Goal: Task Accomplishment & Management: Manage account settings

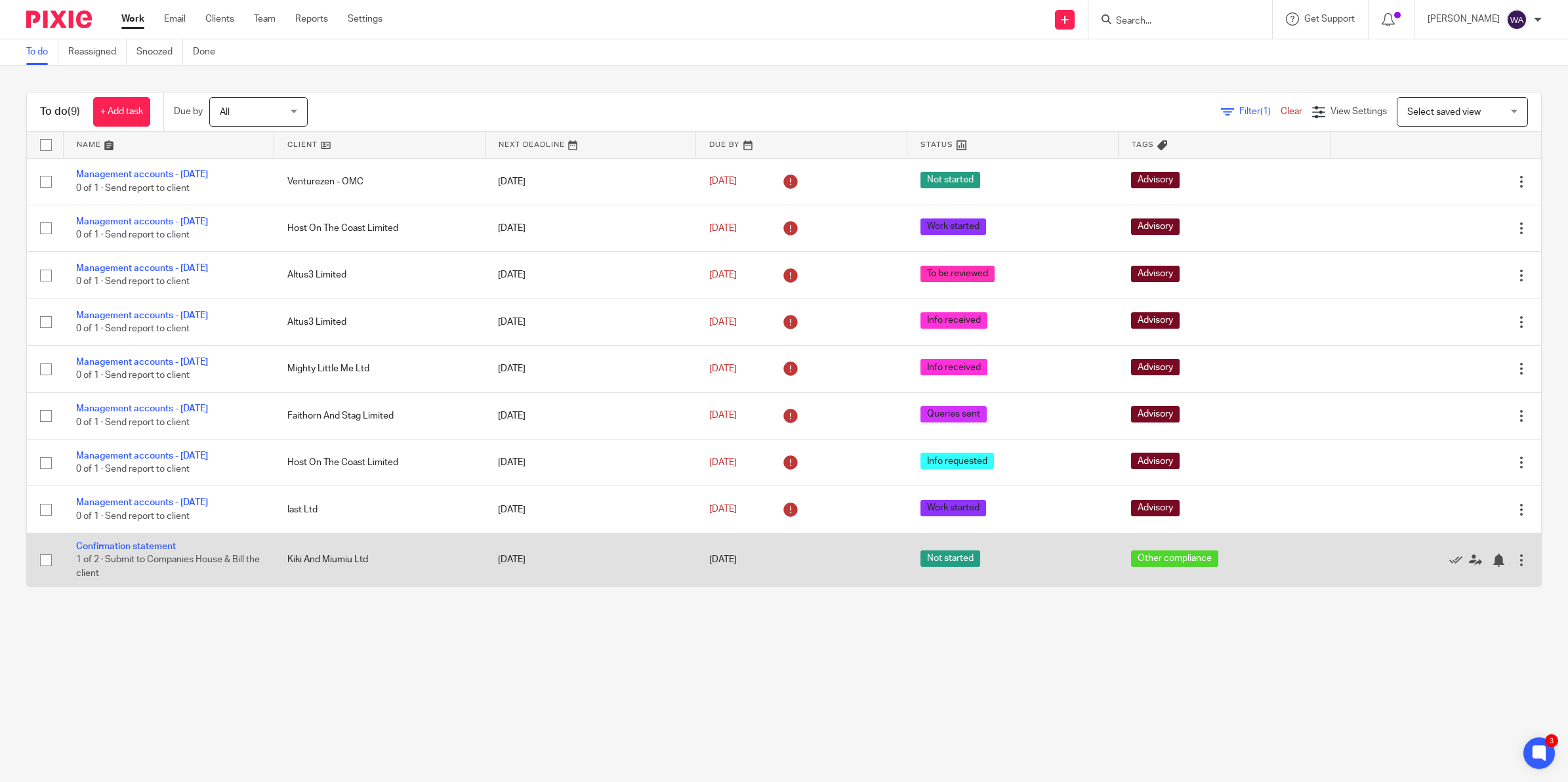
click at [48, 486] on input "checkbox" at bounding box center [45, 560] width 25 height 25
checkbox input "true"
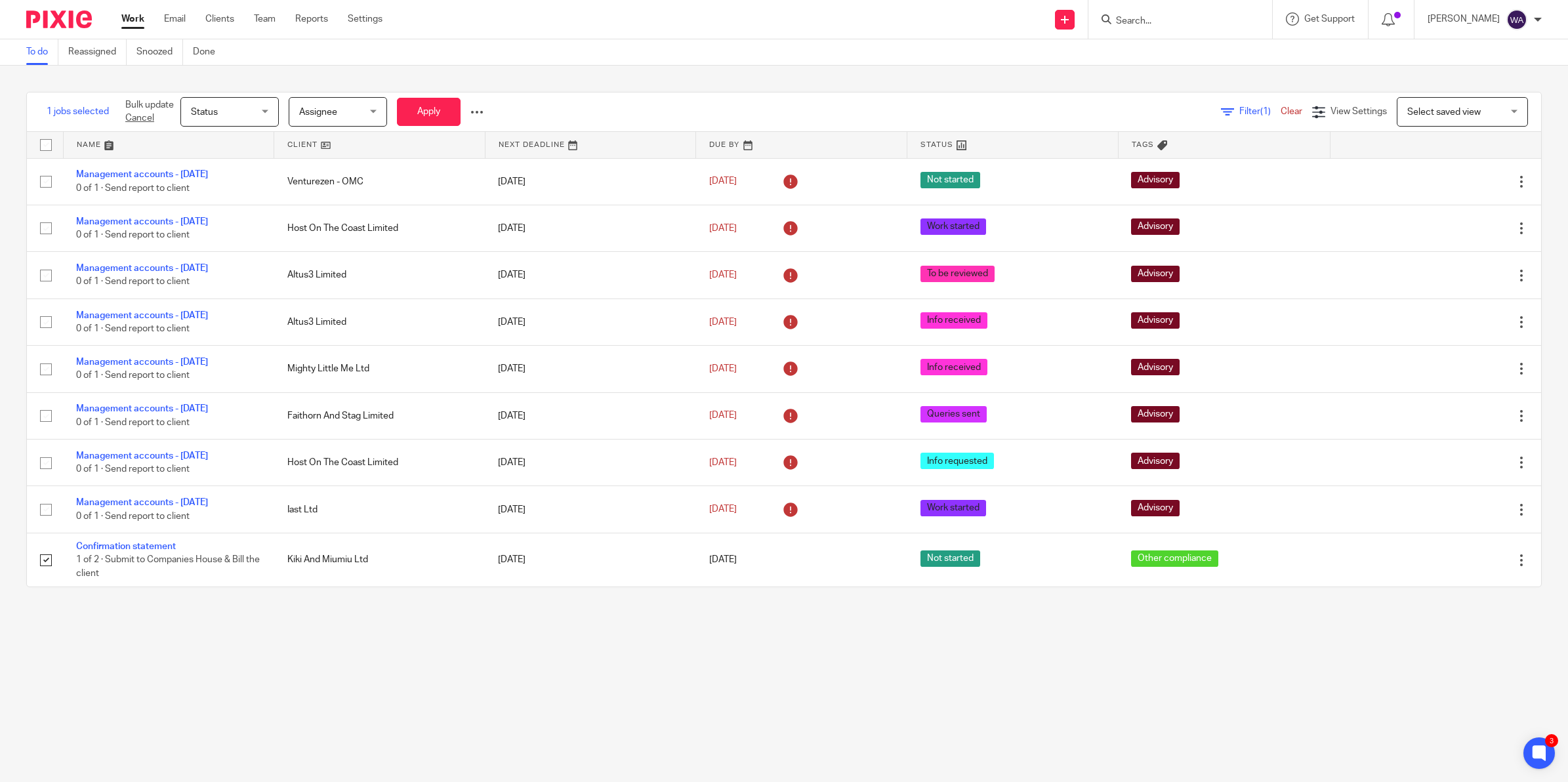
click at [320, 108] on span "Assignee" at bounding box center [318, 112] width 38 height 9
click at [335, 256] on span "Qasim Khan" at bounding box center [334, 256] width 72 height 9
click at [428, 100] on button "Apply" at bounding box center [429, 112] width 63 height 28
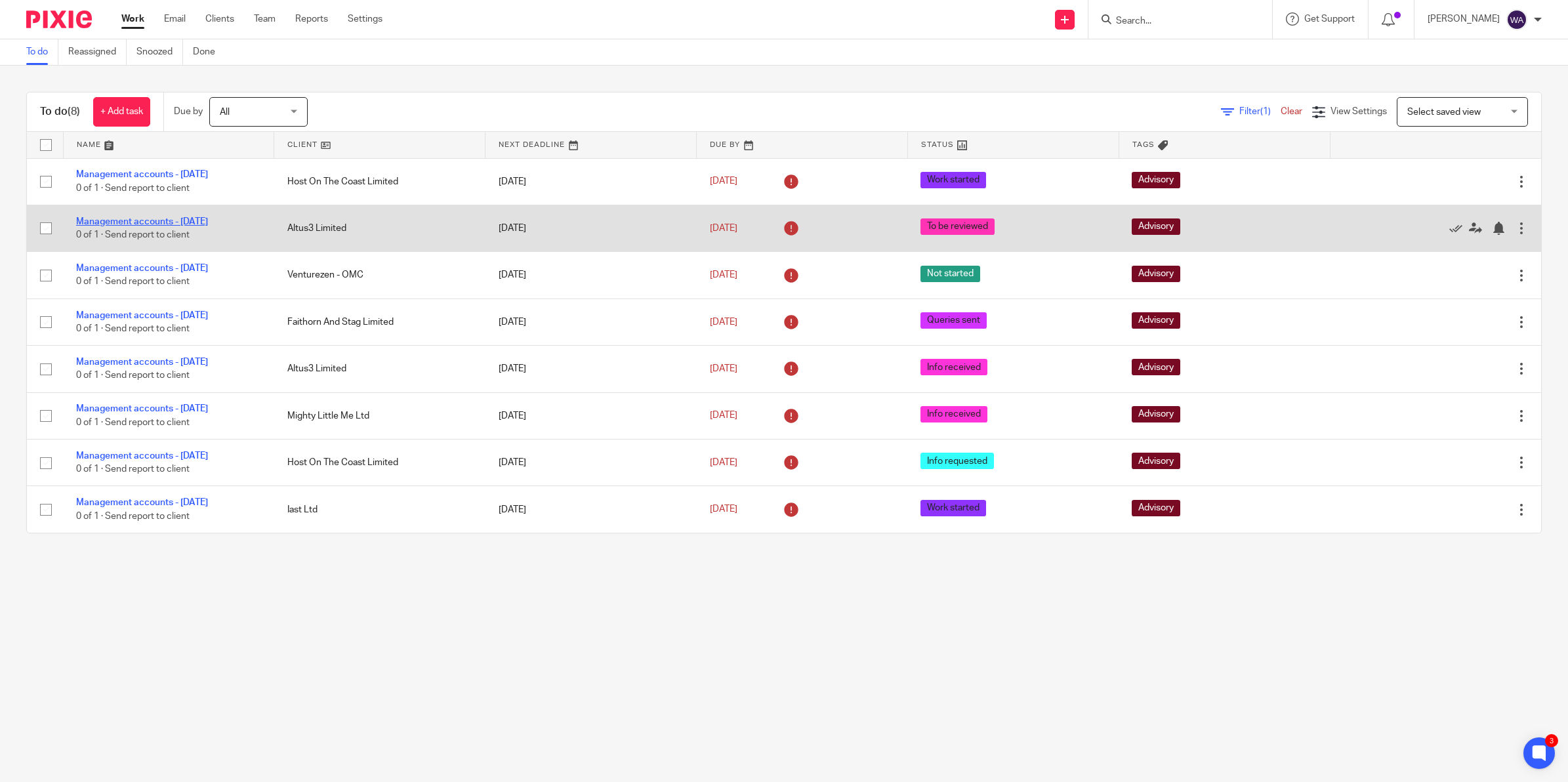
click at [163, 221] on link "Management accounts - [DATE]" at bounding box center [142, 222] width 132 height 9
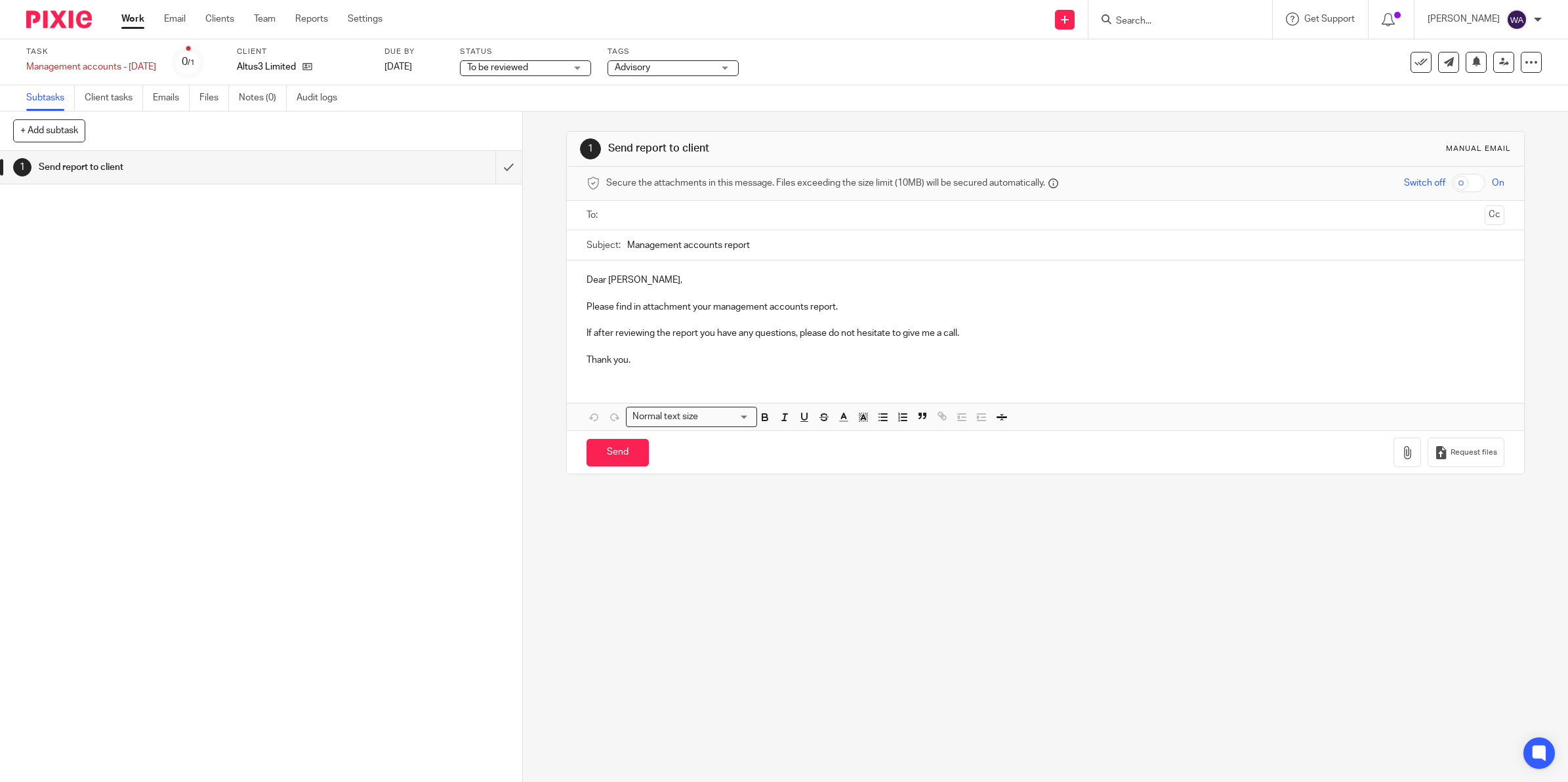
click at [513, 60] on div "To be reviewed To be reviewed" at bounding box center [525, 68] width 132 height 16
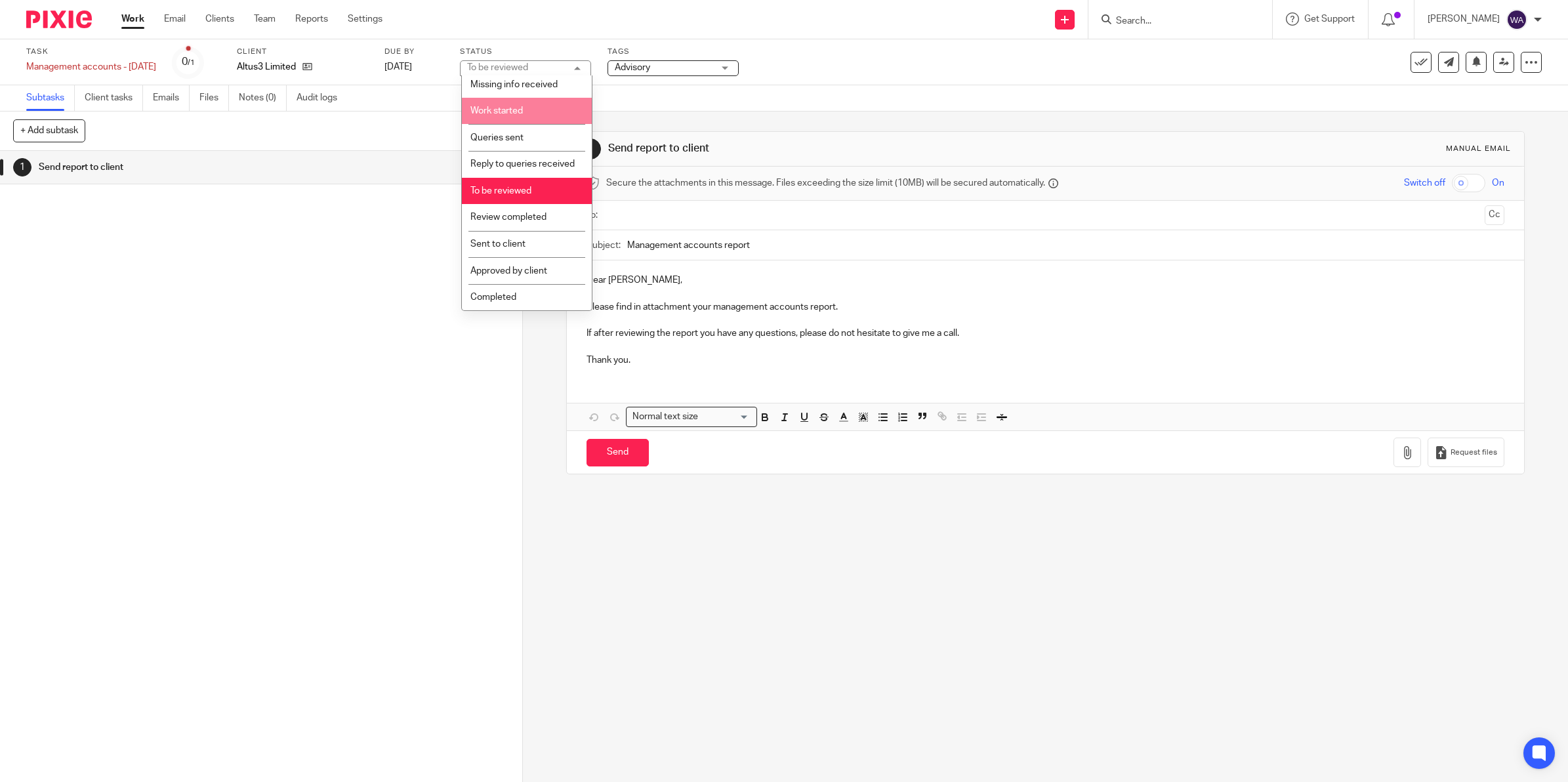
scroll to position [148, 0]
click at [528, 294] on li "Completed" at bounding box center [527, 298] width 130 height 27
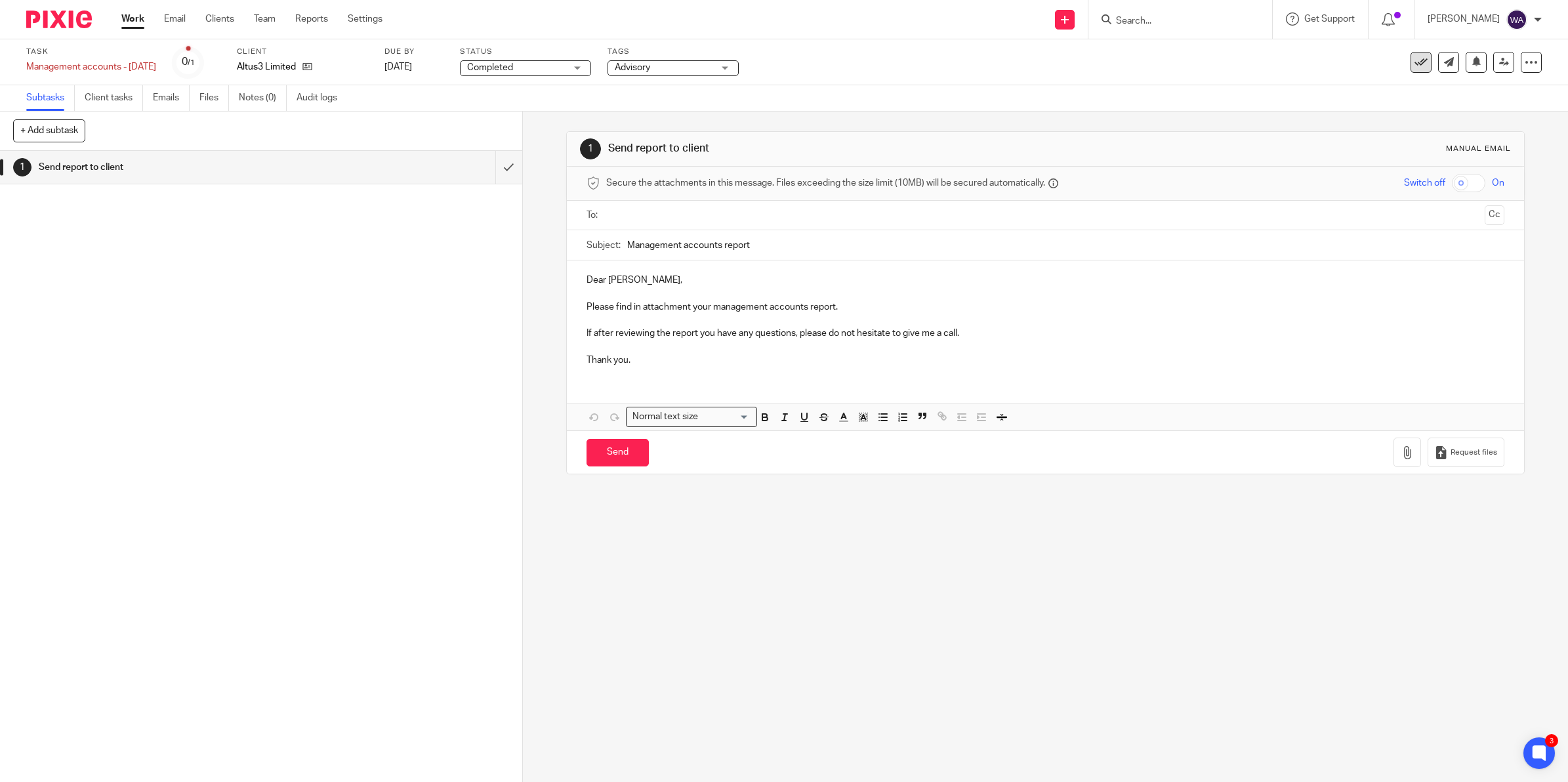
click at [1414, 66] on icon at bounding box center [1421, 63] width 13 height 13
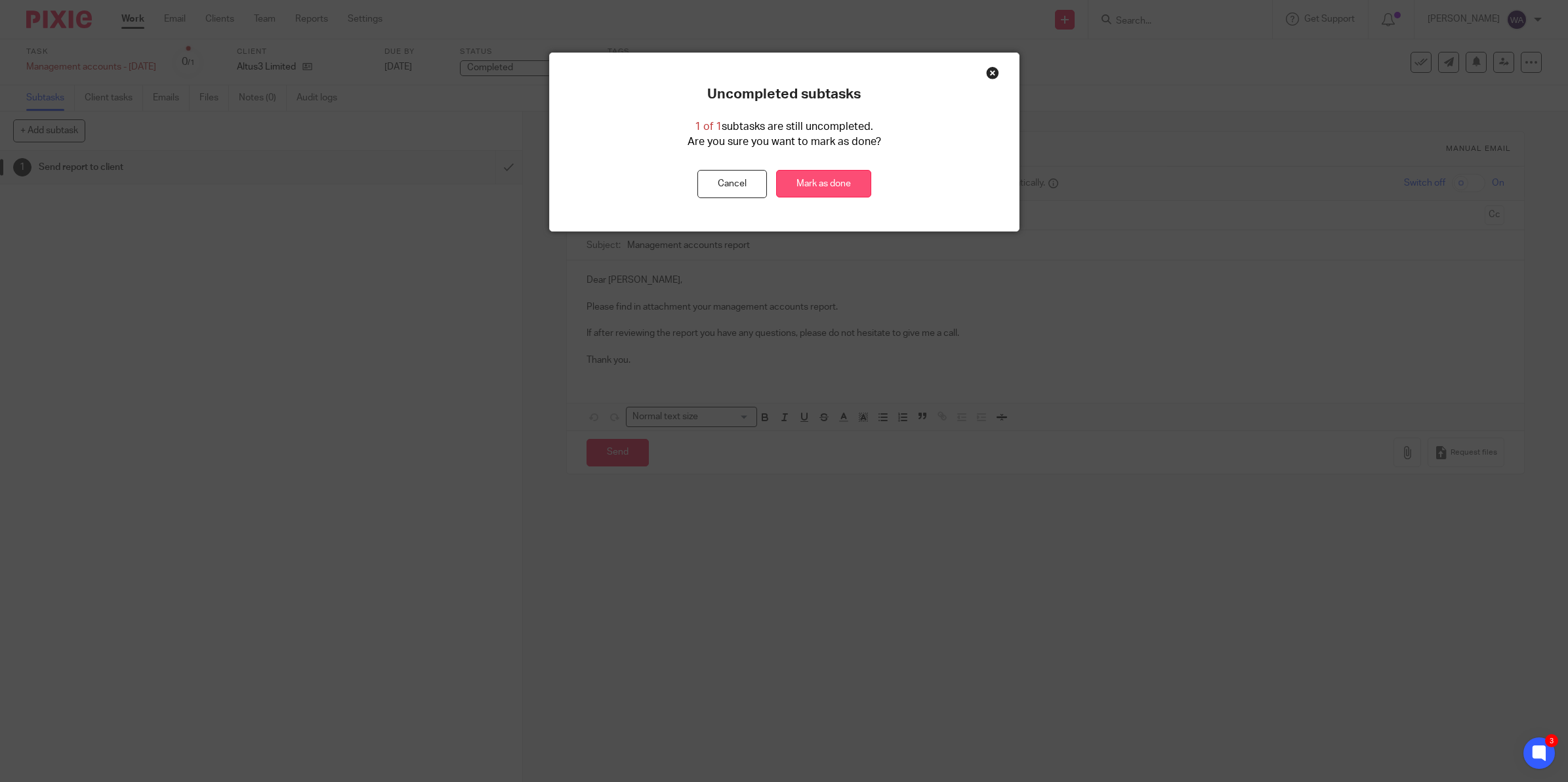
click at [815, 192] on link "Mark as done" at bounding box center [824, 184] width 95 height 28
